Goal: Information Seeking & Learning: Learn about a topic

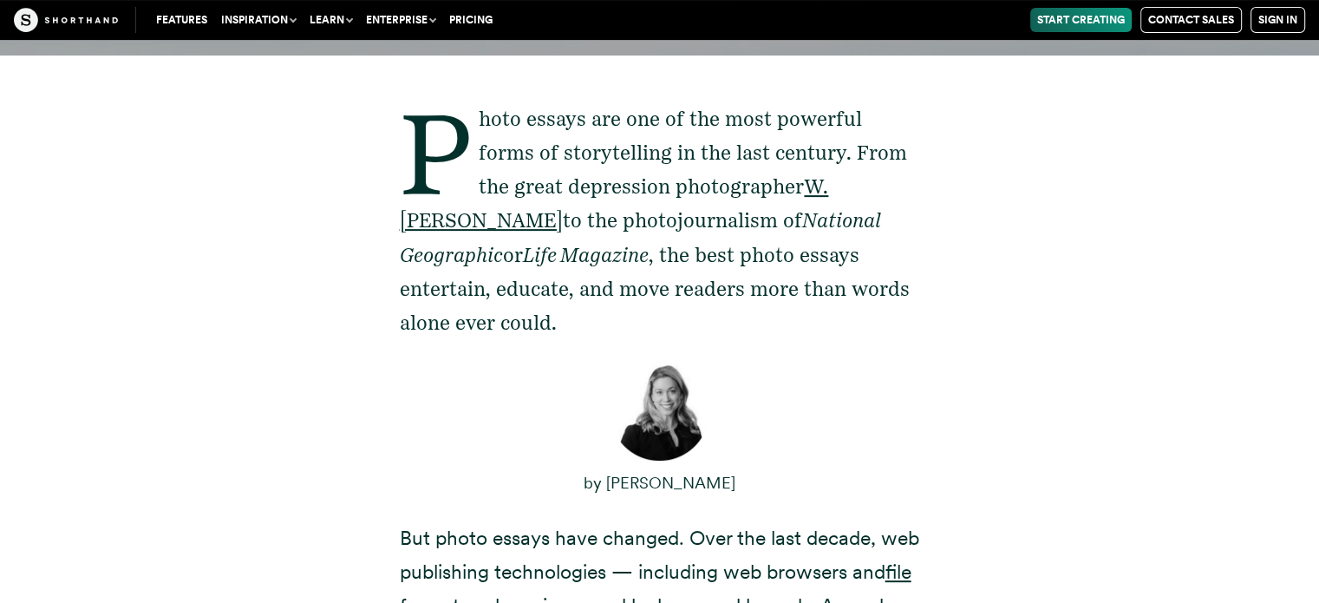
scroll to position [550, 0]
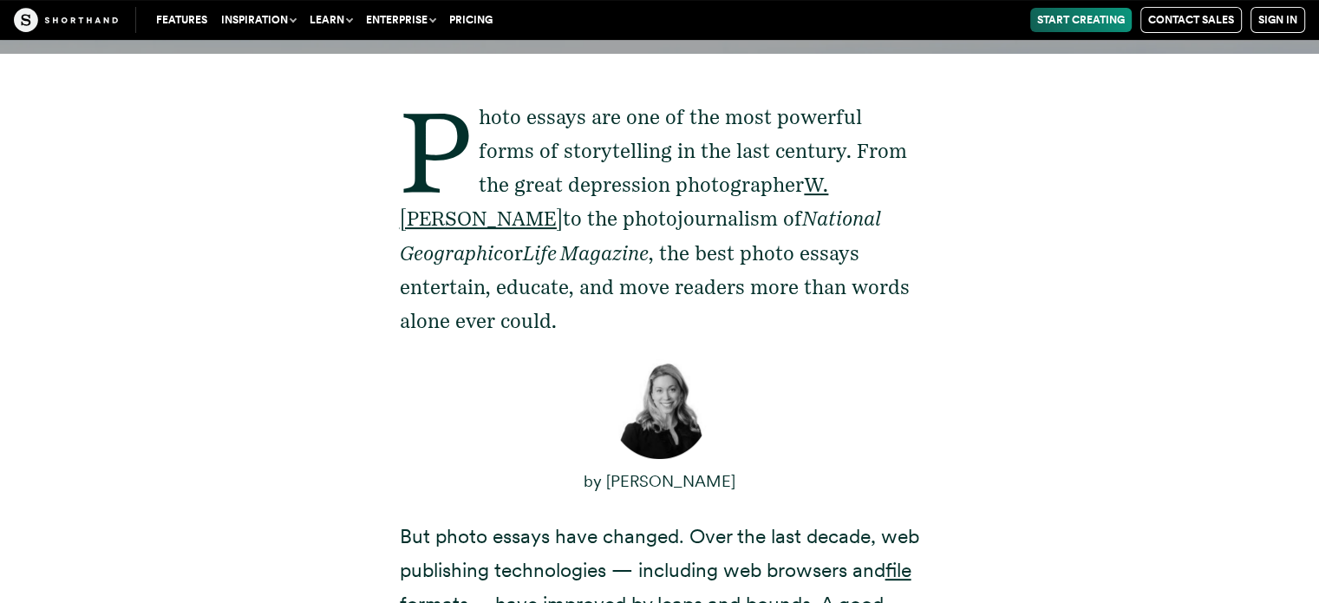
click at [1016, 138] on div "Photo essays are one of the most powerful forms of storytelling in the last cen…" at bounding box center [659, 562] width 1179 height 1019
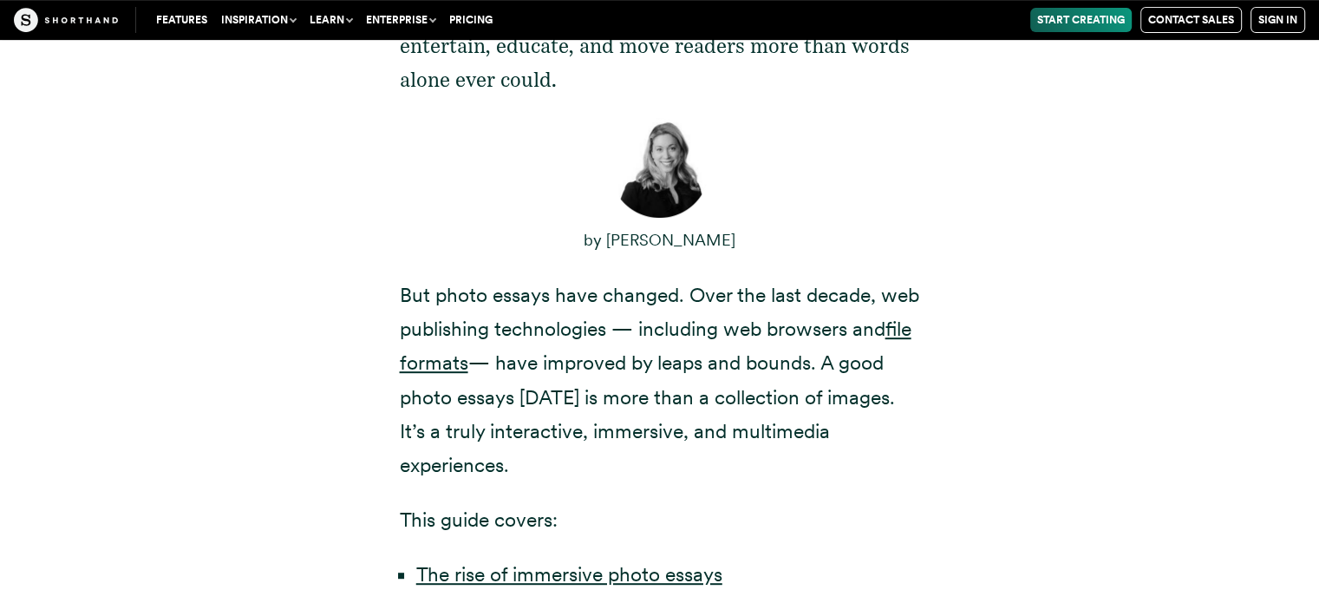
scroll to position [792, 0]
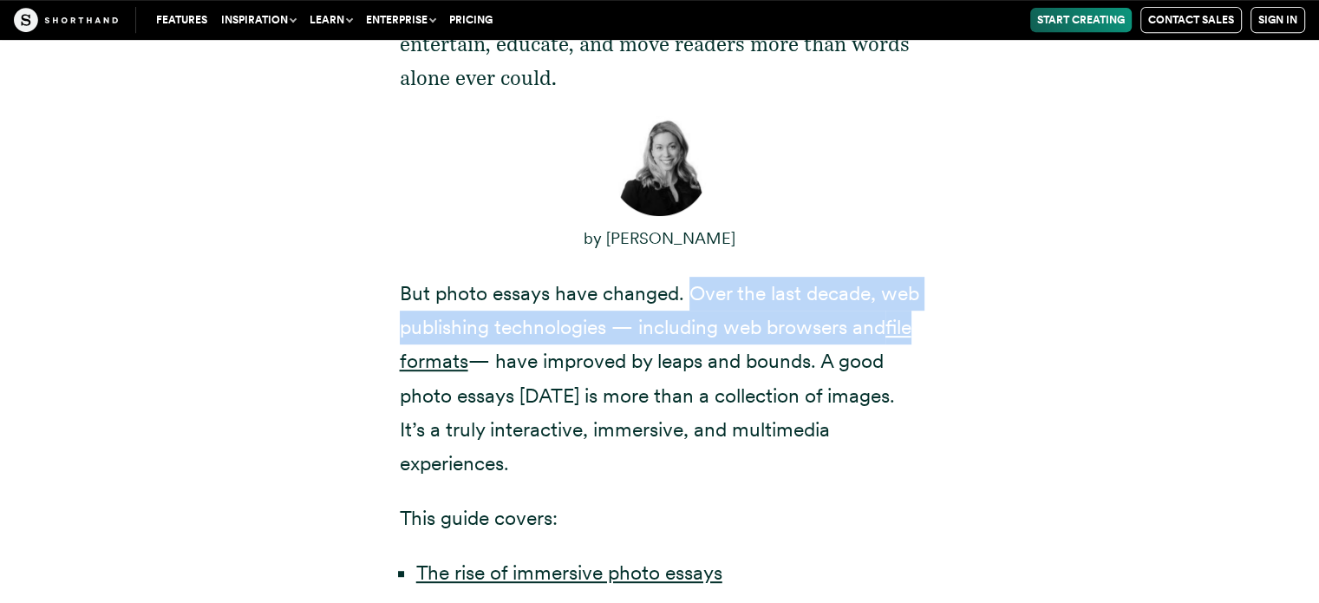
drag, startPoint x: 691, startPoint y: 254, endPoint x: 926, endPoint y: 307, distance: 240.8
click at [926, 307] on div "Photo essays are one of the most powerful forms of storytelling in the last cen…" at bounding box center [660, 319] width 590 height 1019
click at [982, 296] on div "Photo essays are one of the most powerful forms of storytelling in the last cen…" at bounding box center [659, 319] width 1179 height 1019
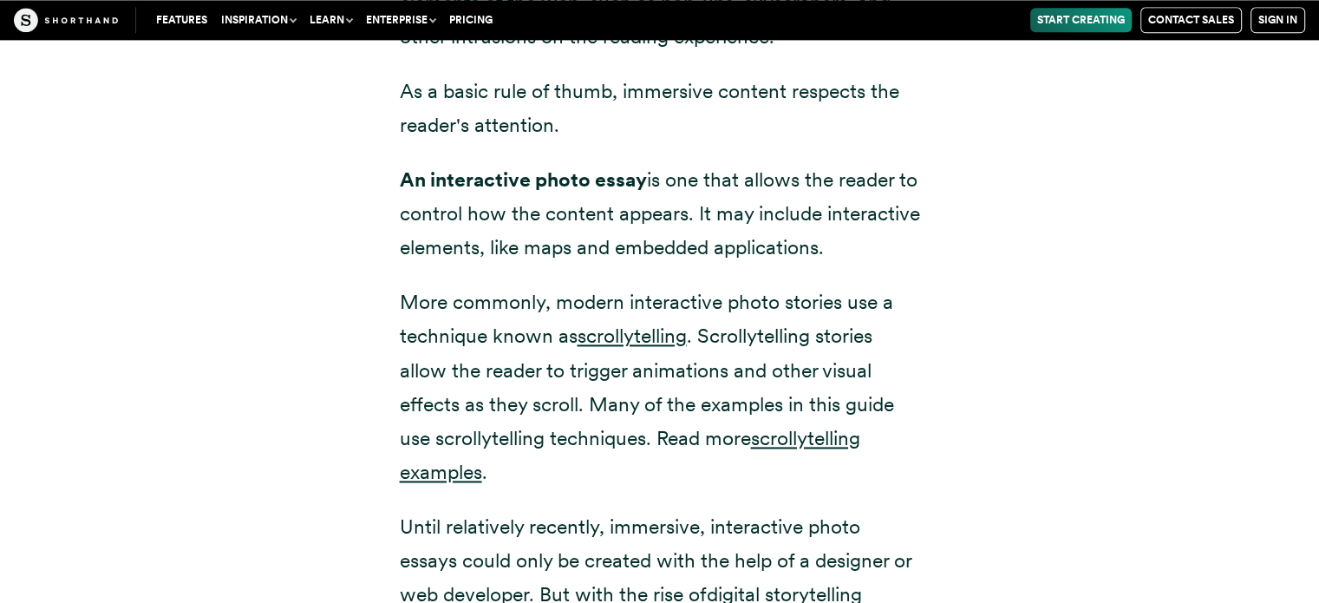
scroll to position [2403, 0]
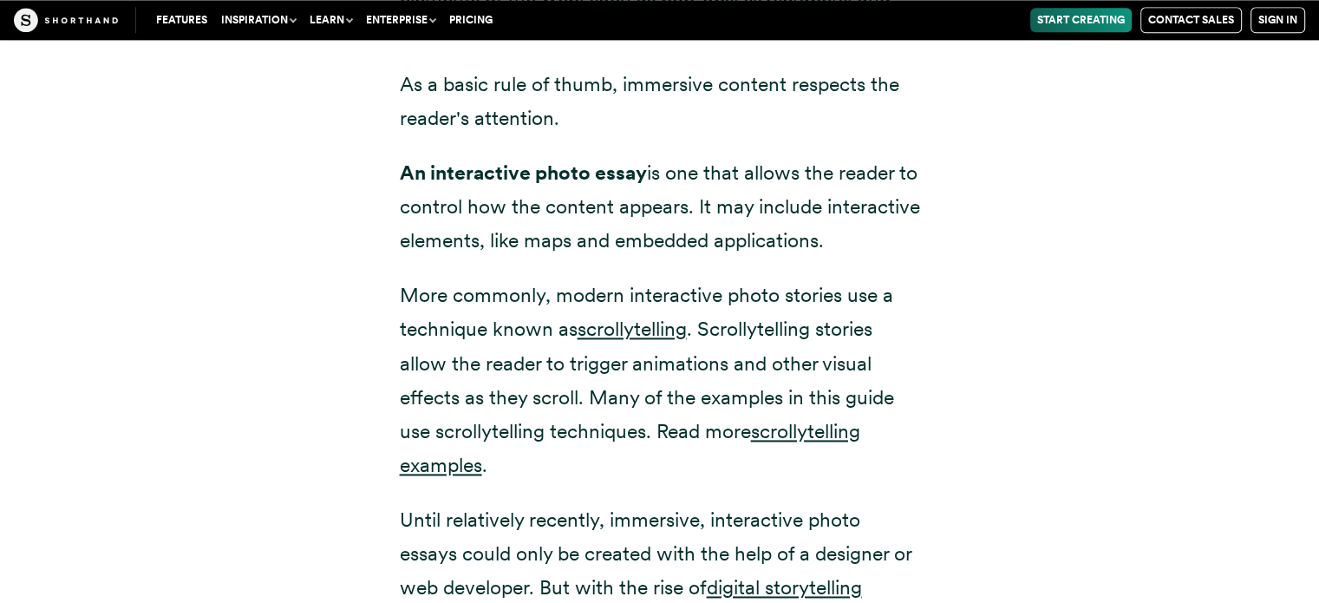
click at [1032, 344] on div "The rise of immersive, interactive photo essays What is an immersive, interacti…" at bounding box center [659, 297] width 1179 height 1344
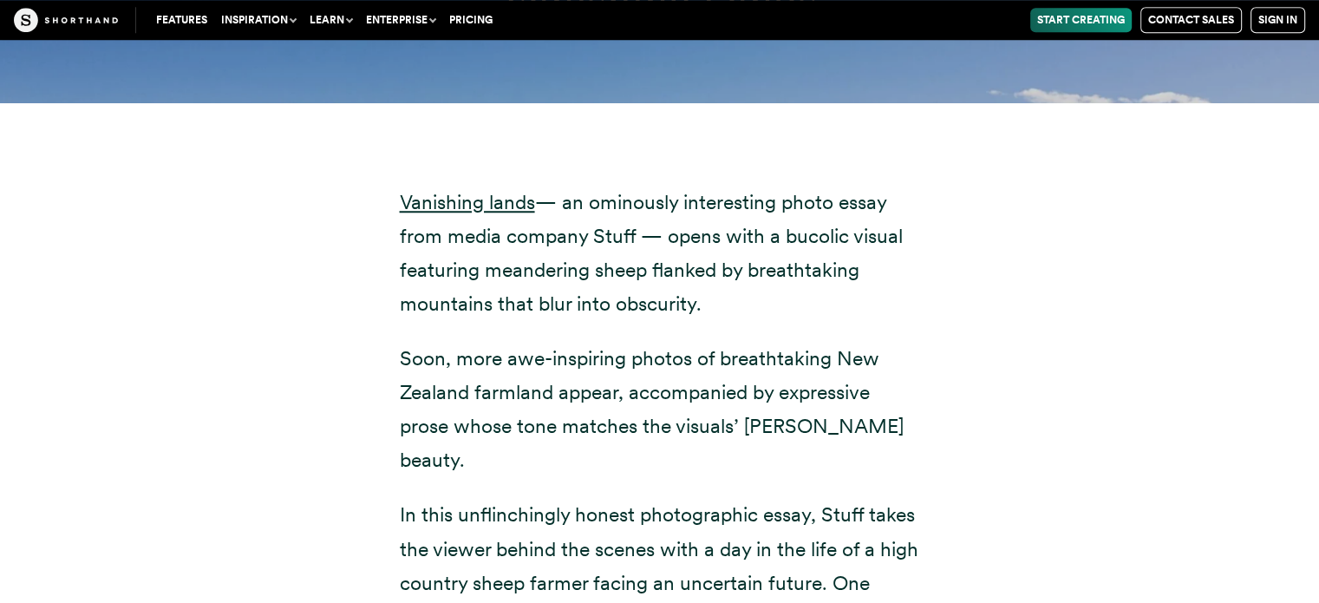
scroll to position [8055, 0]
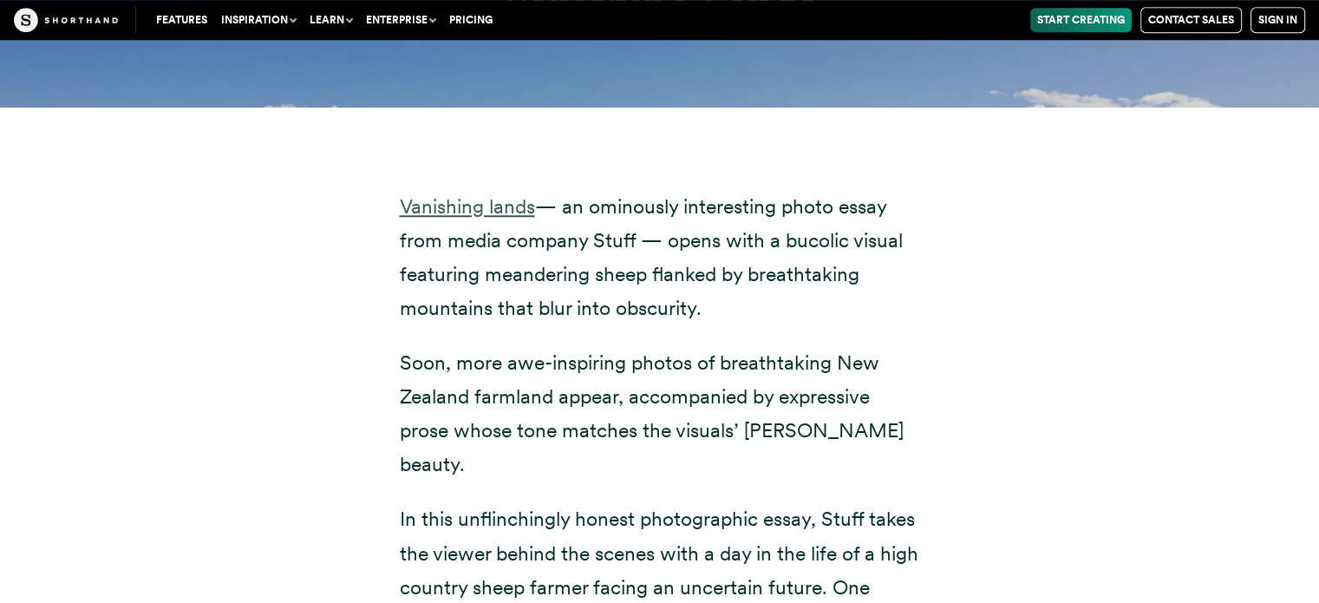
click at [438, 194] on link "Vanishing lands" at bounding box center [467, 206] width 135 height 24
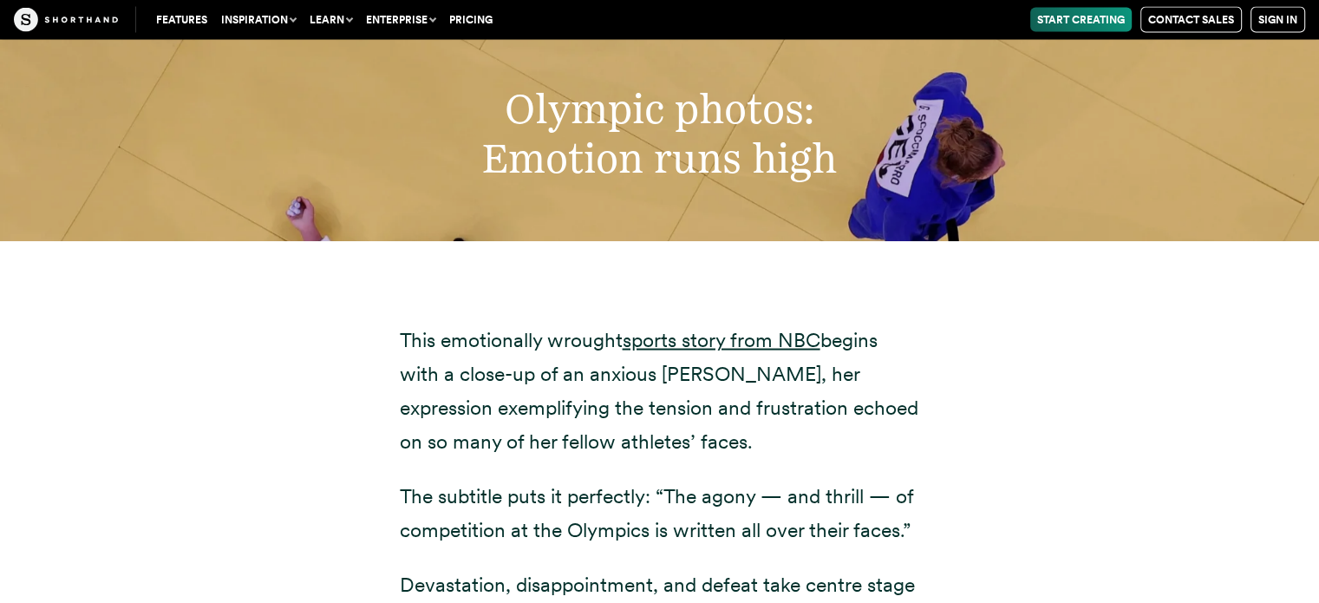
scroll to position [10025, 0]
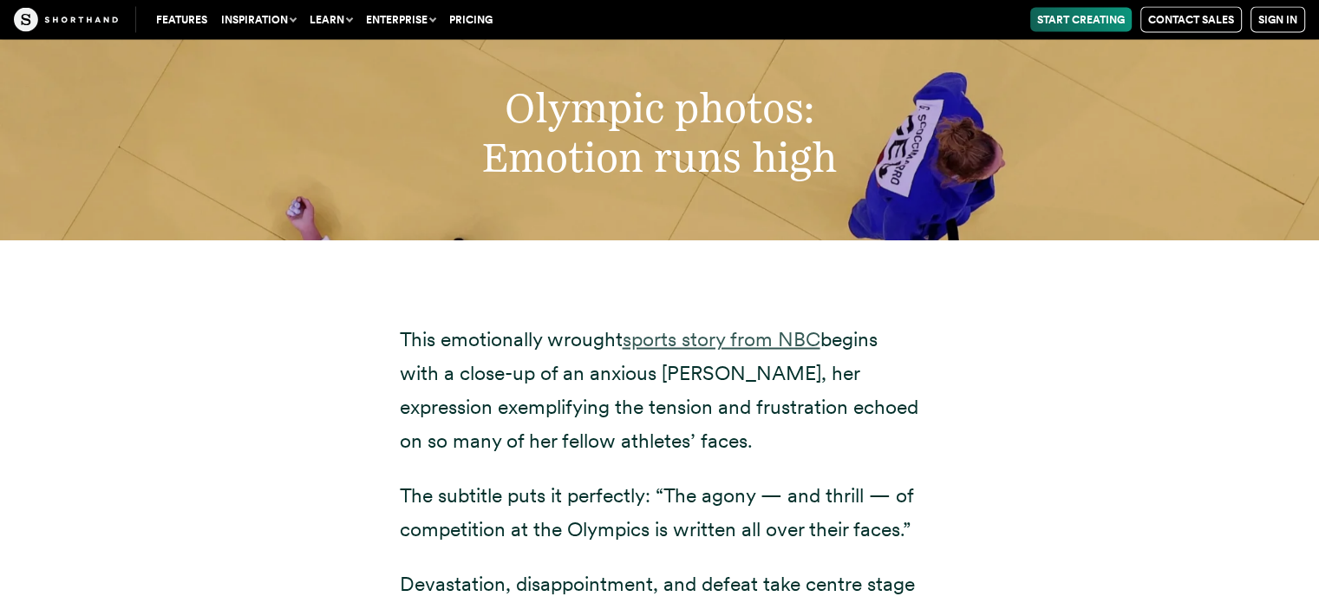
click at [772, 327] on link "sports story from NBC" at bounding box center [721, 339] width 198 height 24
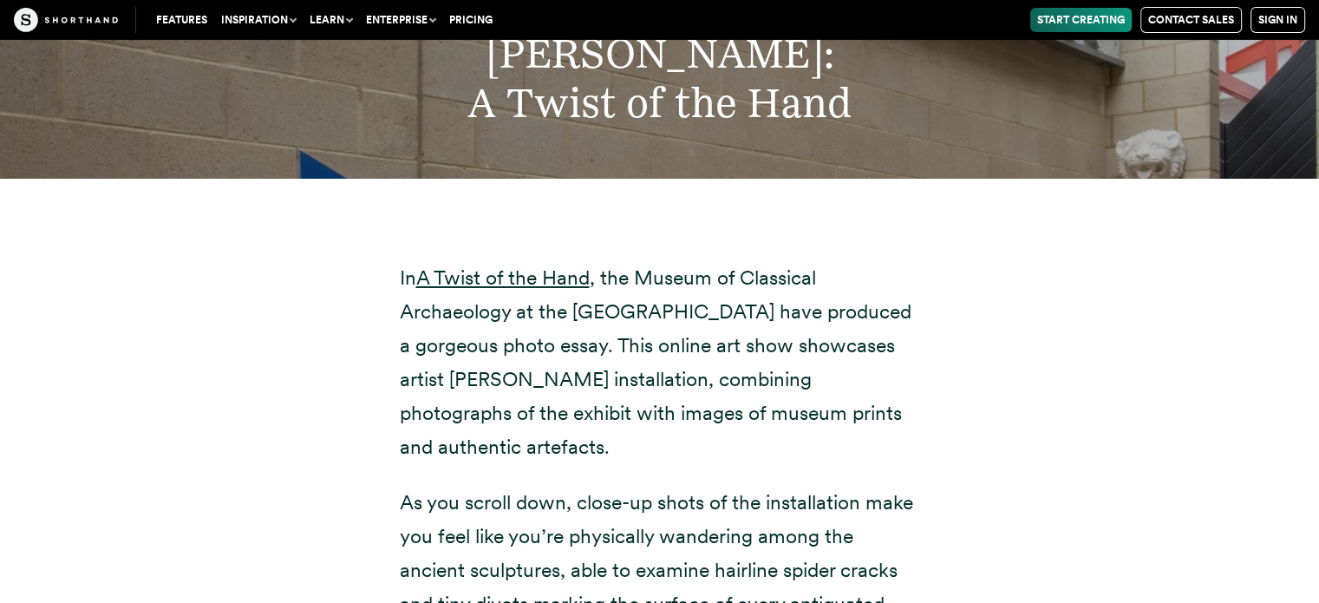
scroll to position [12581, 0]
click at [517, 273] on p "In A Twist of the Hand , the Museum of Classical Archaeology at the [GEOGRAPHIC…" at bounding box center [660, 362] width 520 height 204
click at [681, 287] on p "In A Twist of the Hand , the Museum of Classical Archaeology at the [GEOGRAPHIC…" at bounding box center [660, 362] width 520 height 204
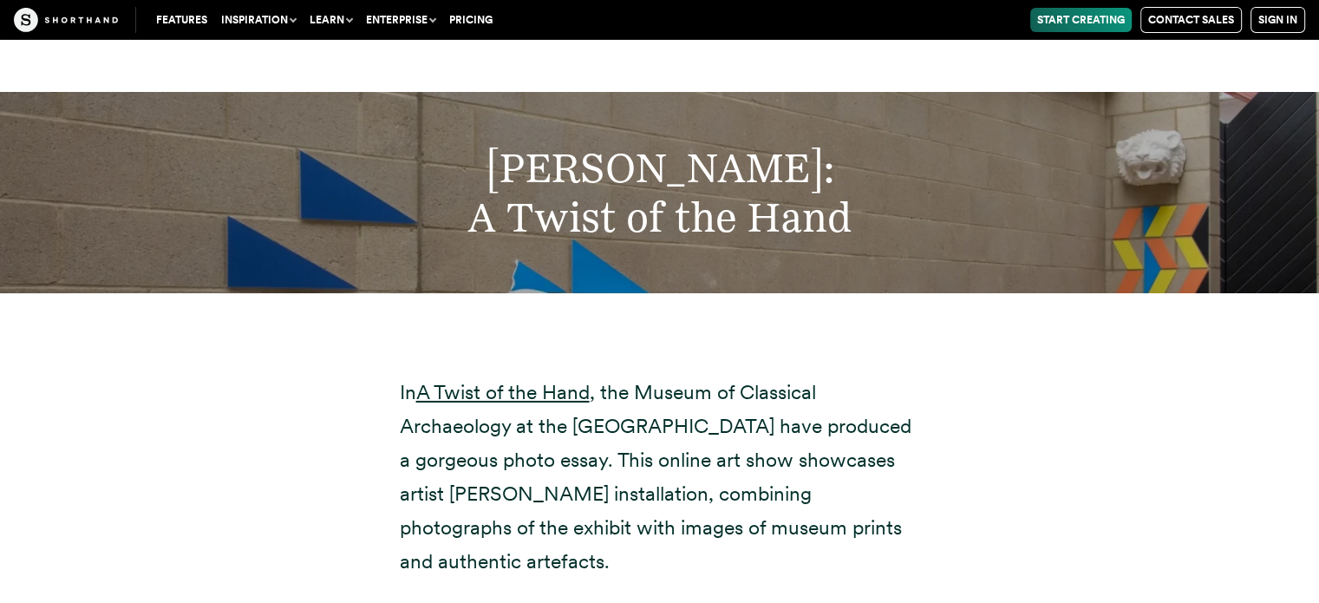
scroll to position [12445, 0]
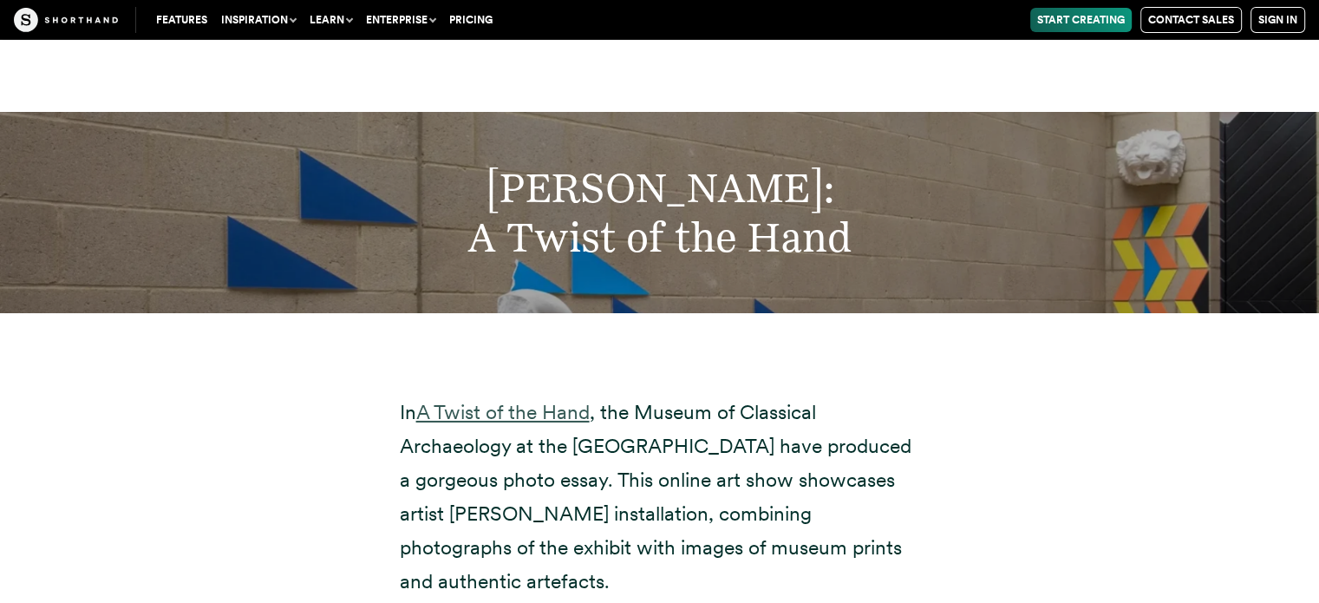
click at [520, 400] on link "A Twist of the Hand" at bounding box center [502, 412] width 173 height 24
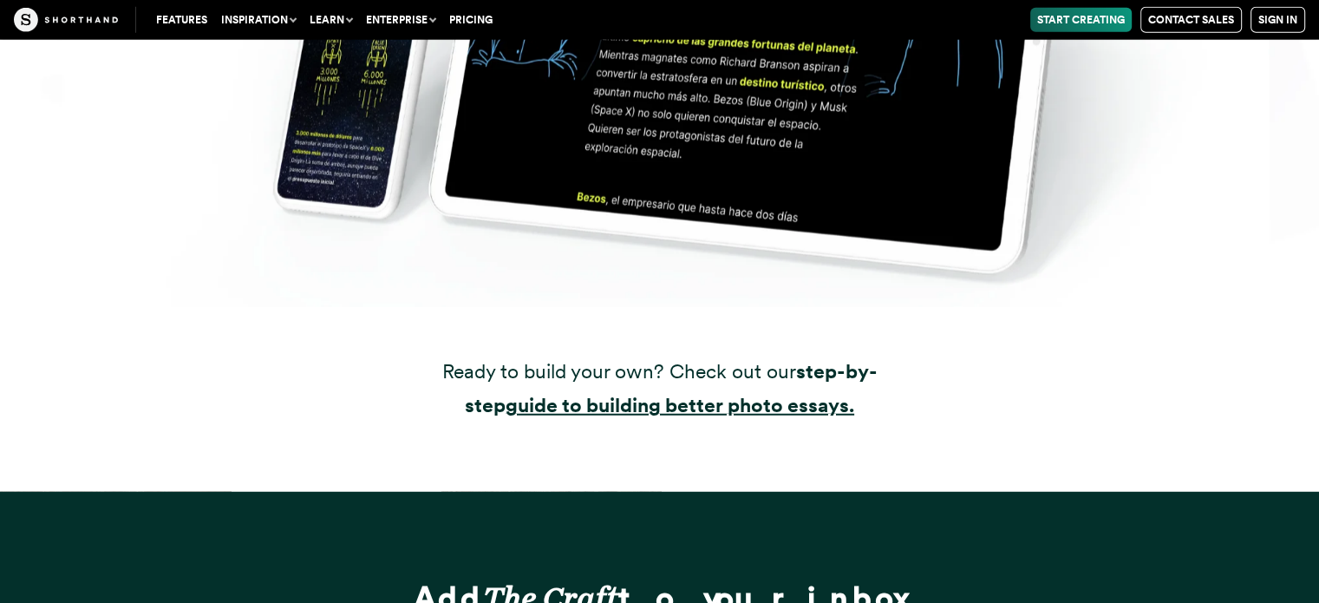
scroll to position [30916, 0]
